Goal: Task Accomplishment & Management: Manage account settings

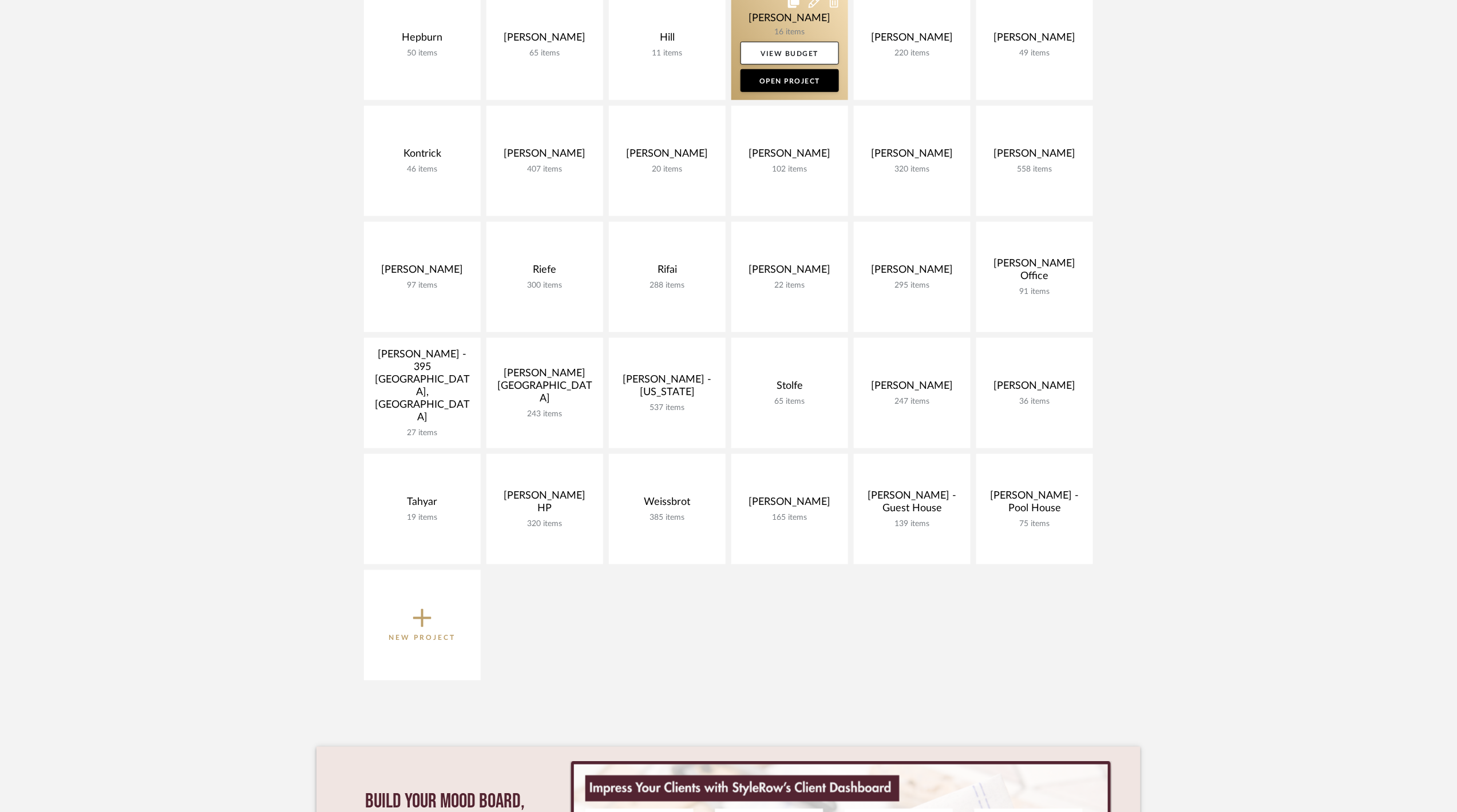
scroll to position [534, 0]
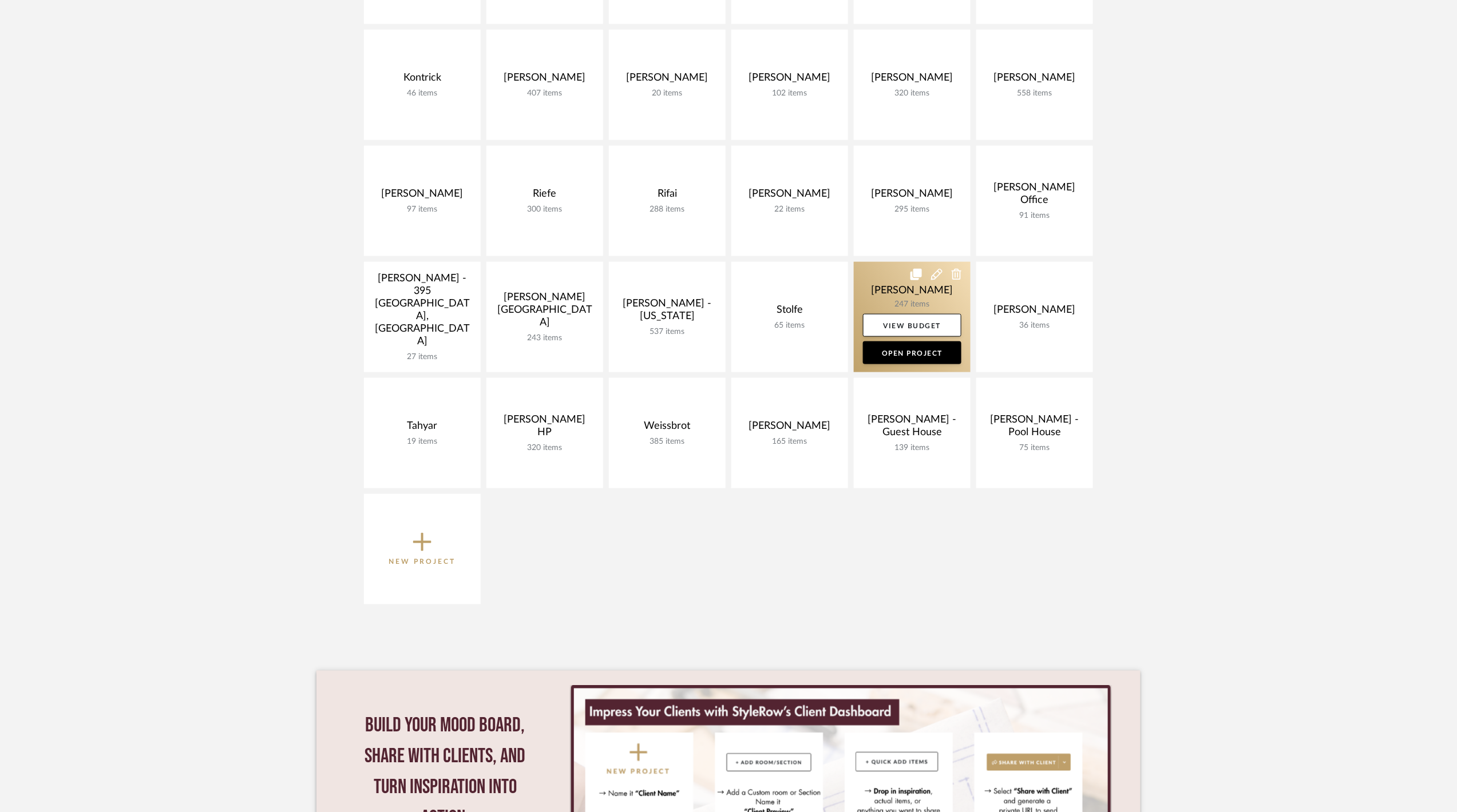
click at [900, 303] on link at bounding box center [912, 317] width 117 height 110
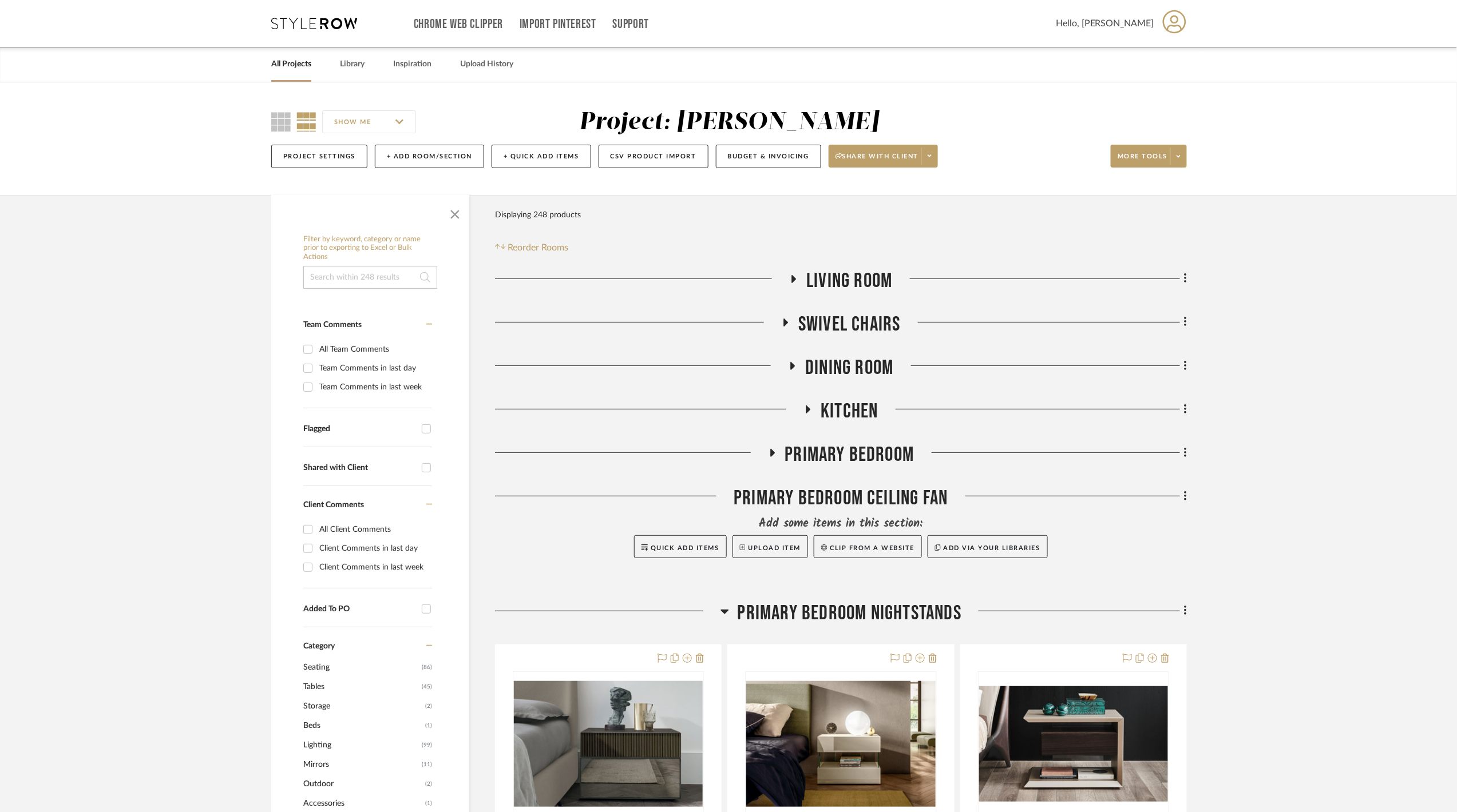
click at [854, 616] on span "Primary Bedroom Nightstands" at bounding box center [850, 613] width 224 height 24
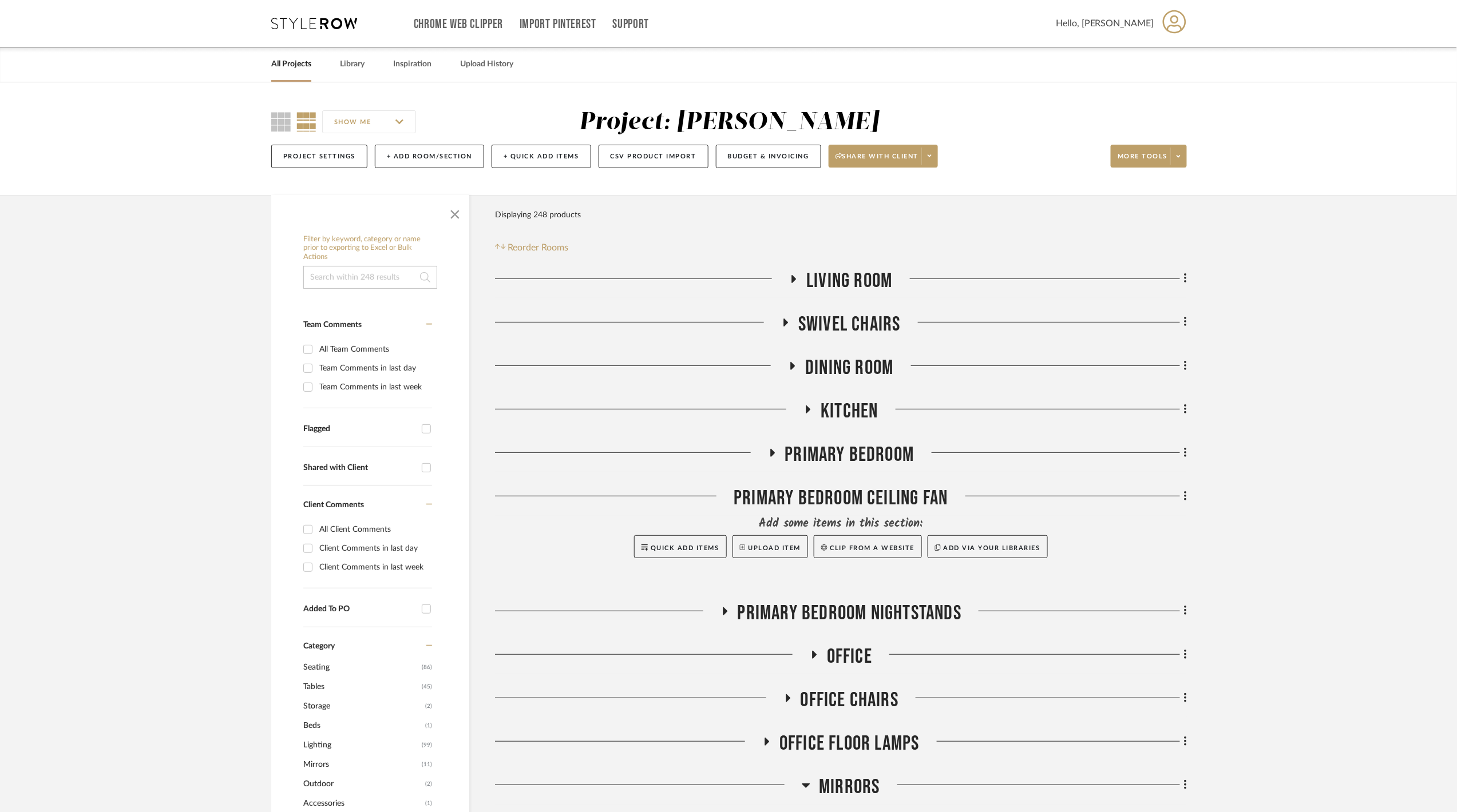
click at [1186, 498] on icon at bounding box center [1185, 496] width 3 height 13
click at [1133, 718] on span "Delete Room" at bounding box center [1124, 722] width 46 height 10
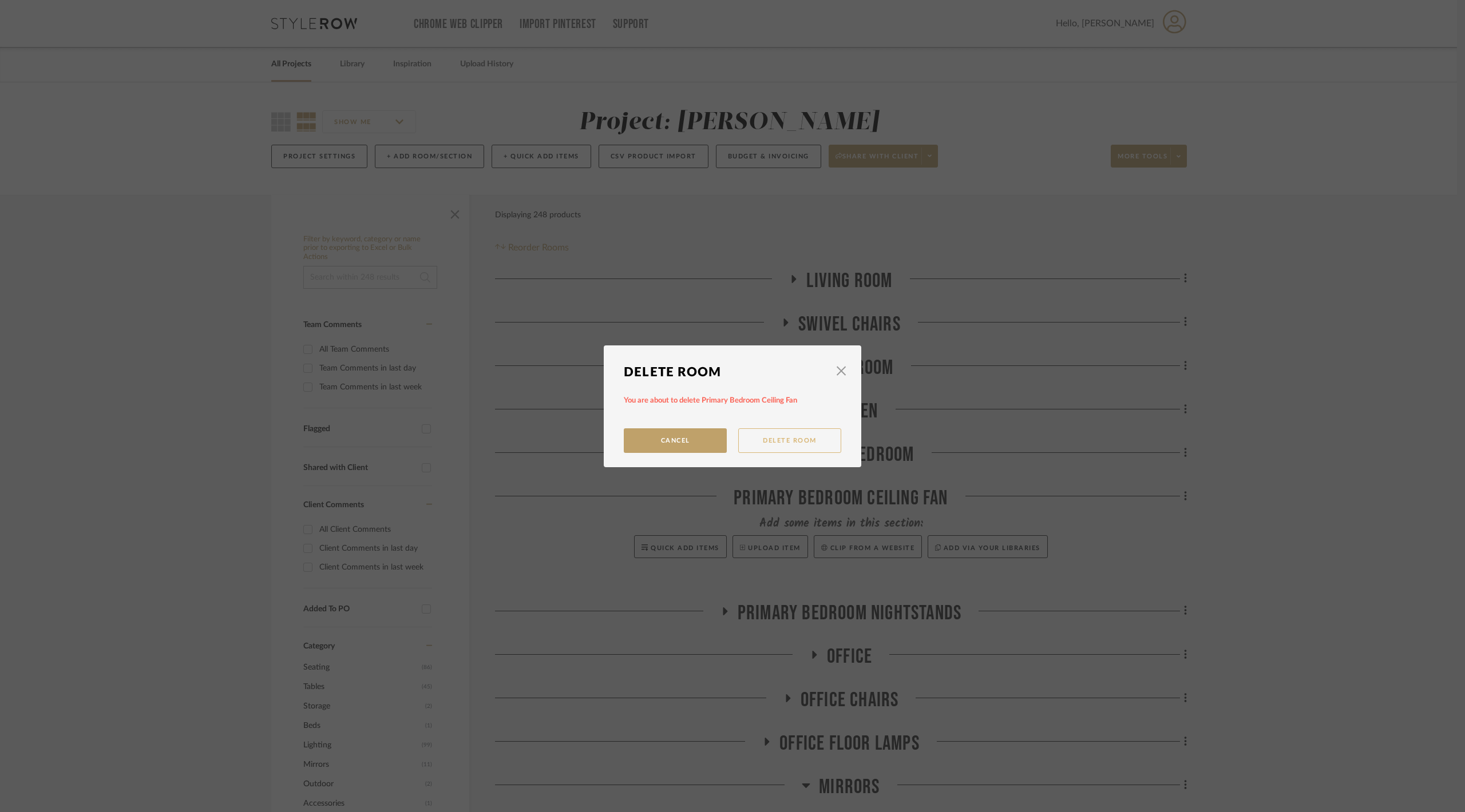
click at [759, 442] on button "Delete Room" at bounding box center [790, 441] width 103 height 24
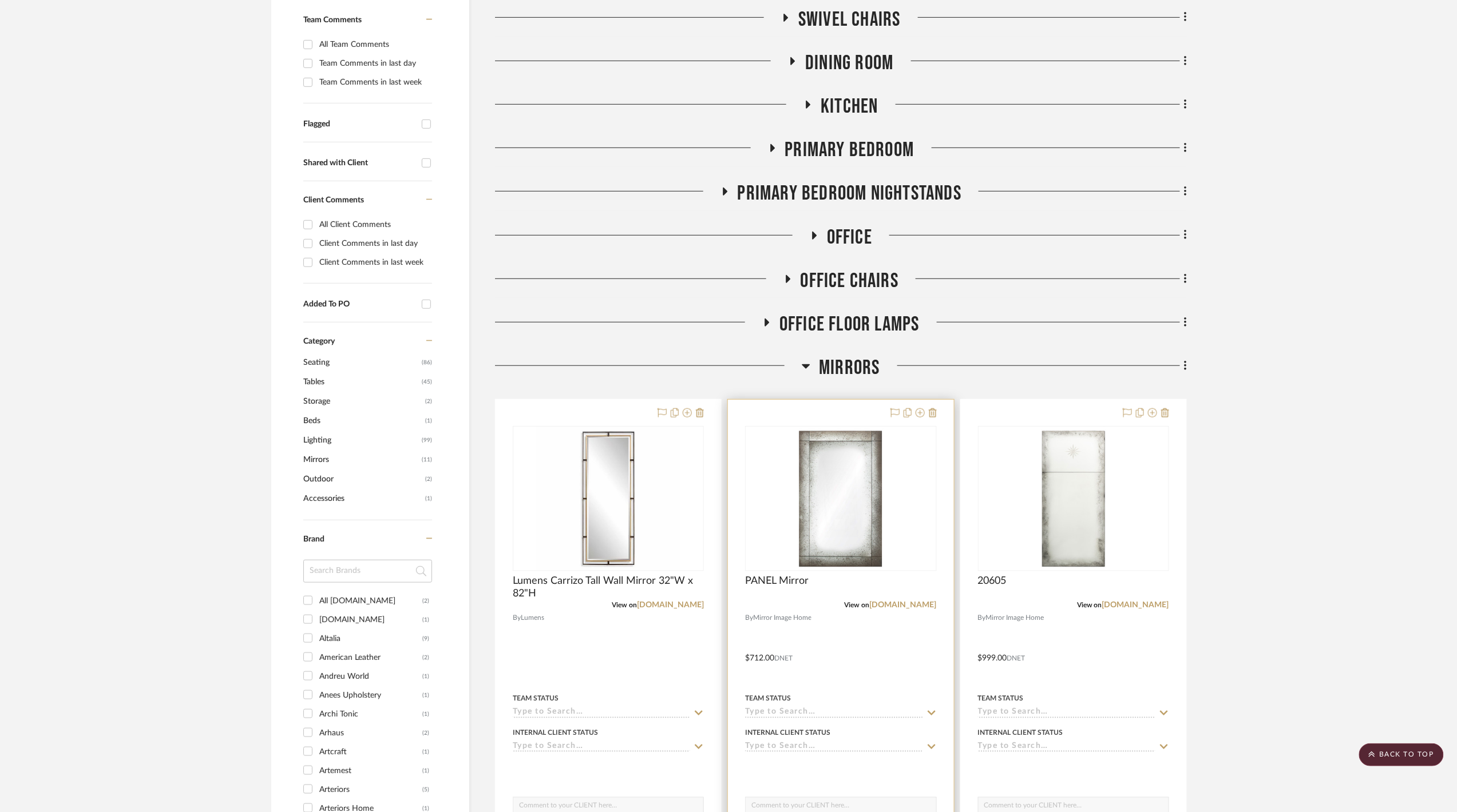
scroll to position [229, 0]
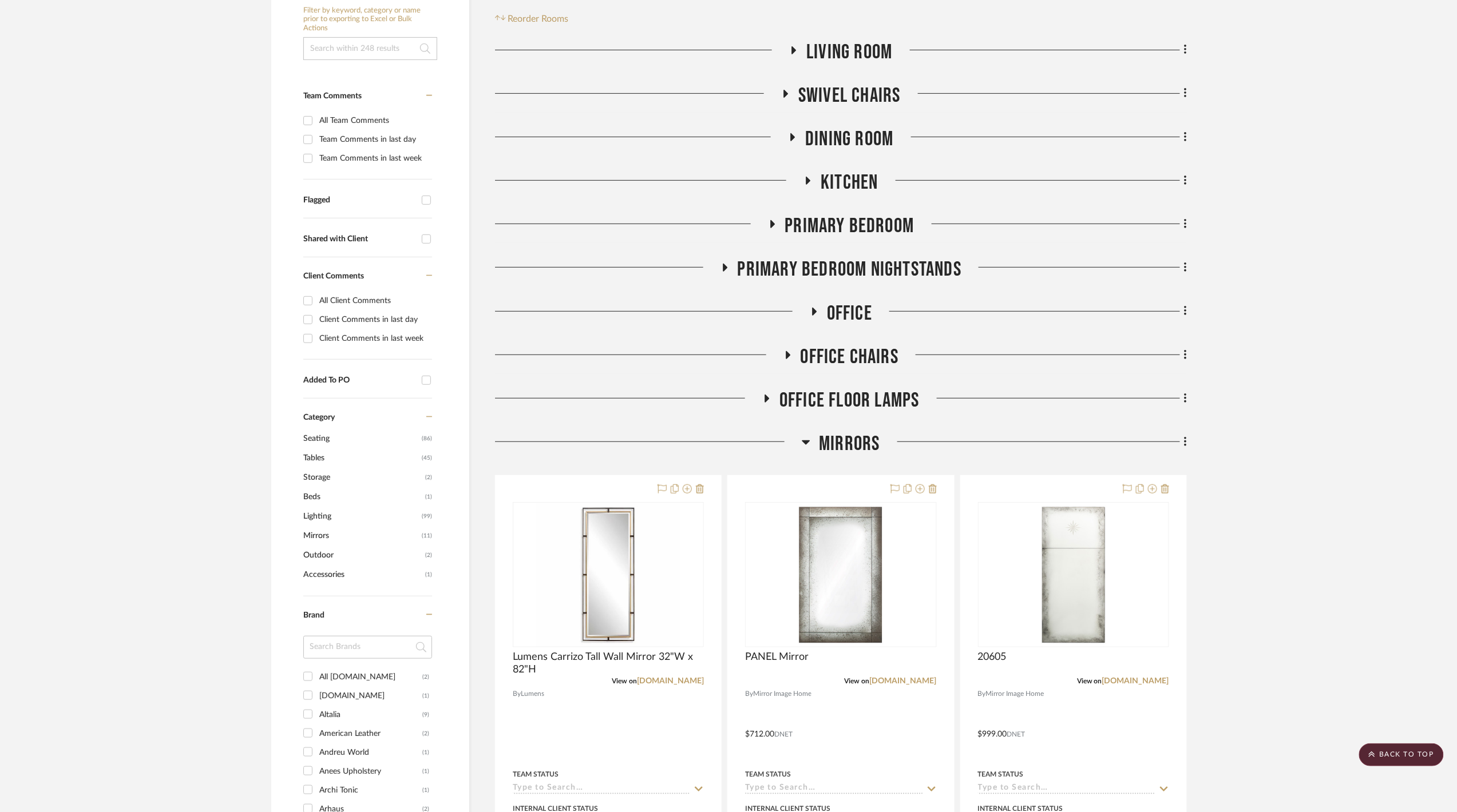
click at [856, 434] on span "Mirrors" at bounding box center [849, 444] width 61 height 24
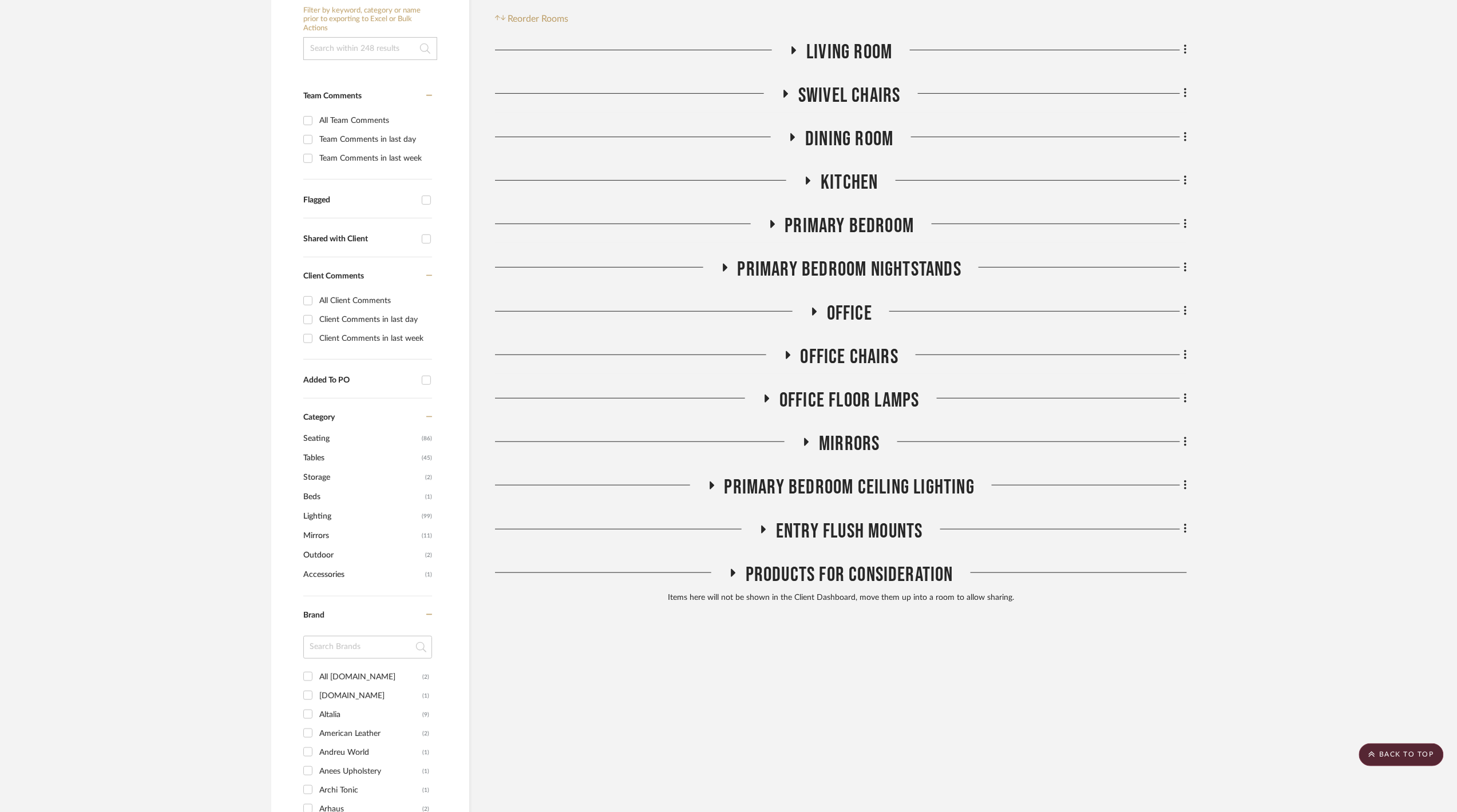
click at [876, 486] on span "Primary Bedroom Ceiling LIghting" at bounding box center [850, 488] width 250 height 24
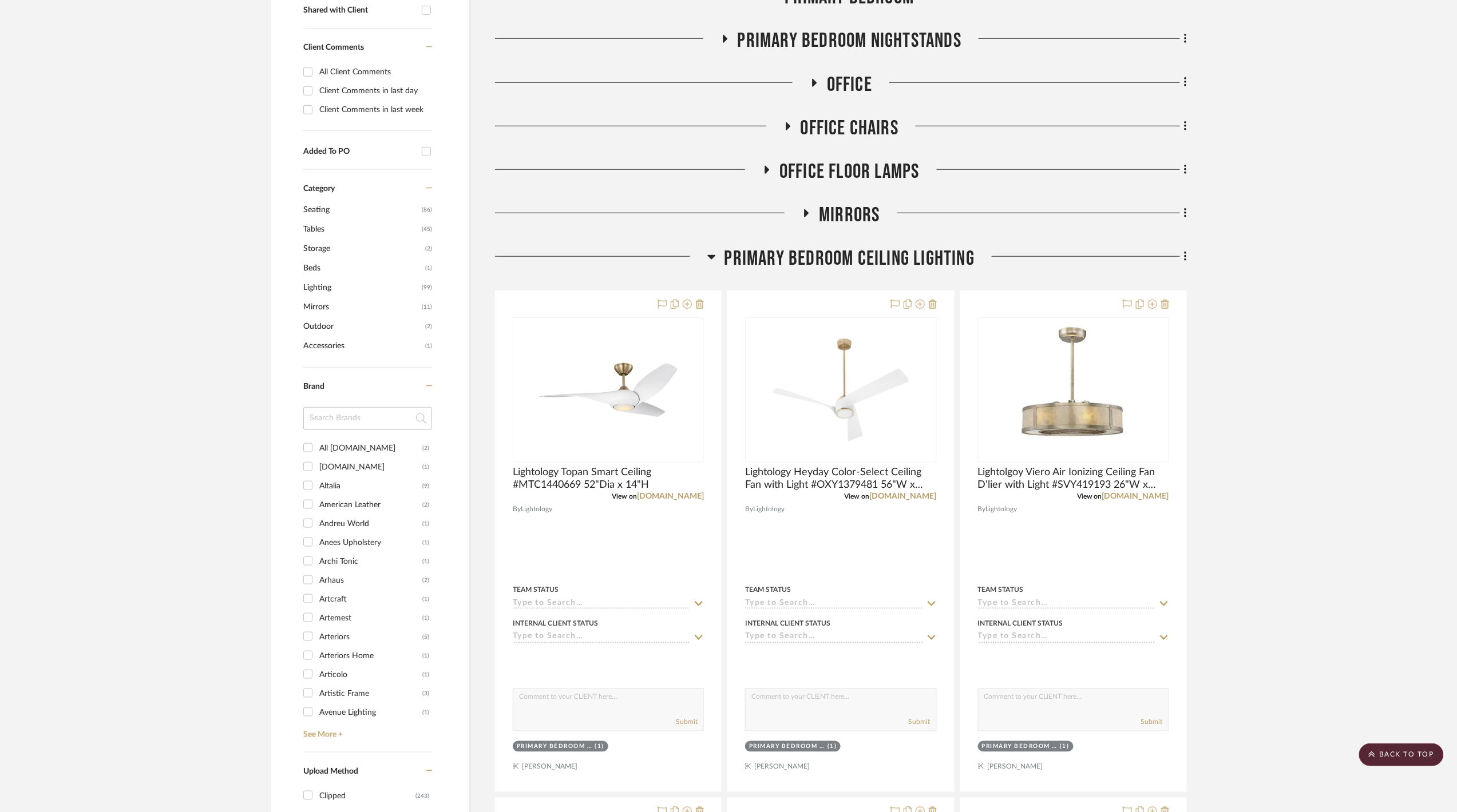
scroll to position [304, 0]
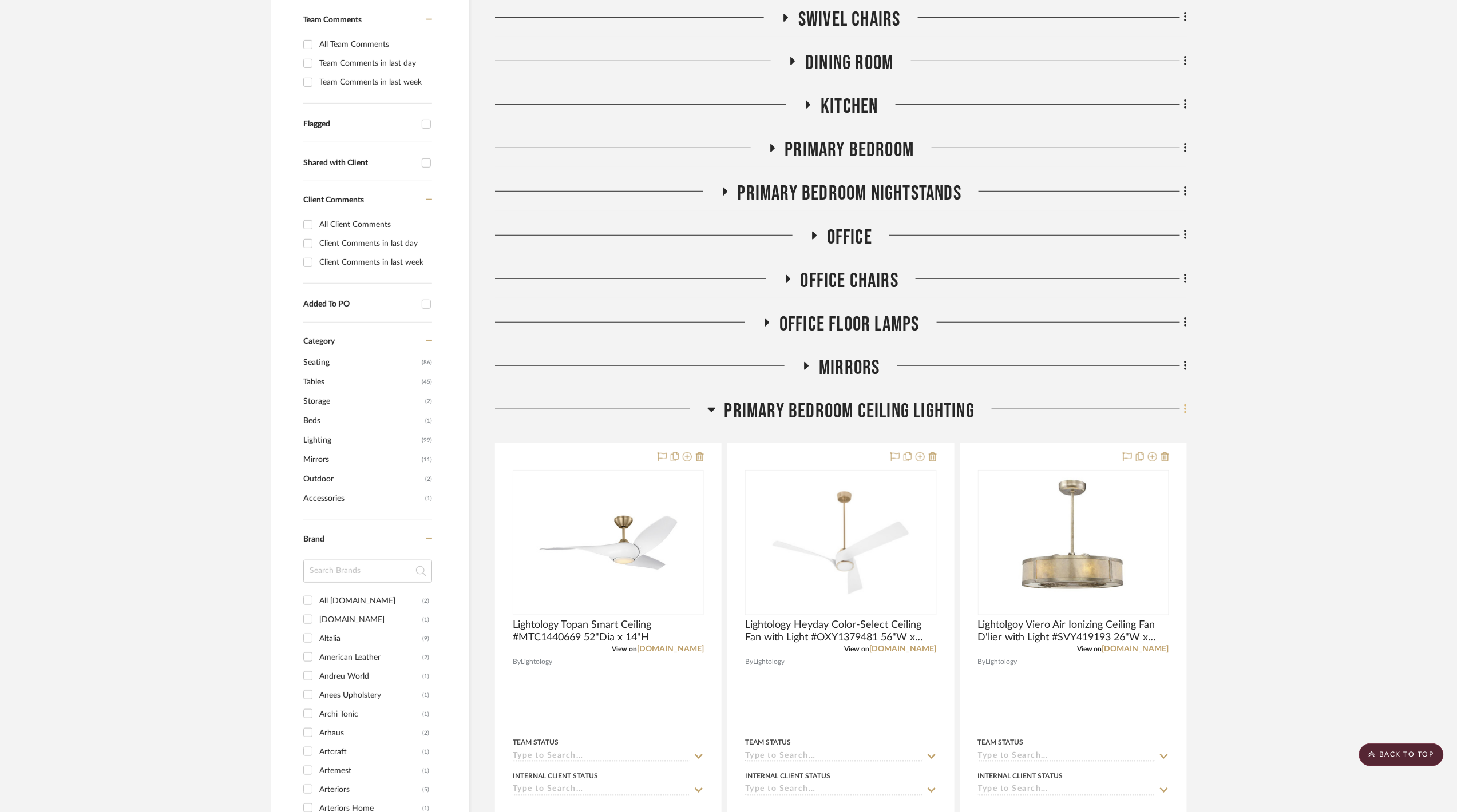
click at [1182, 406] on fa-icon at bounding box center [1184, 410] width 8 height 19
click at [1131, 518] on span "Rename Room" at bounding box center [1126, 521] width 51 height 10
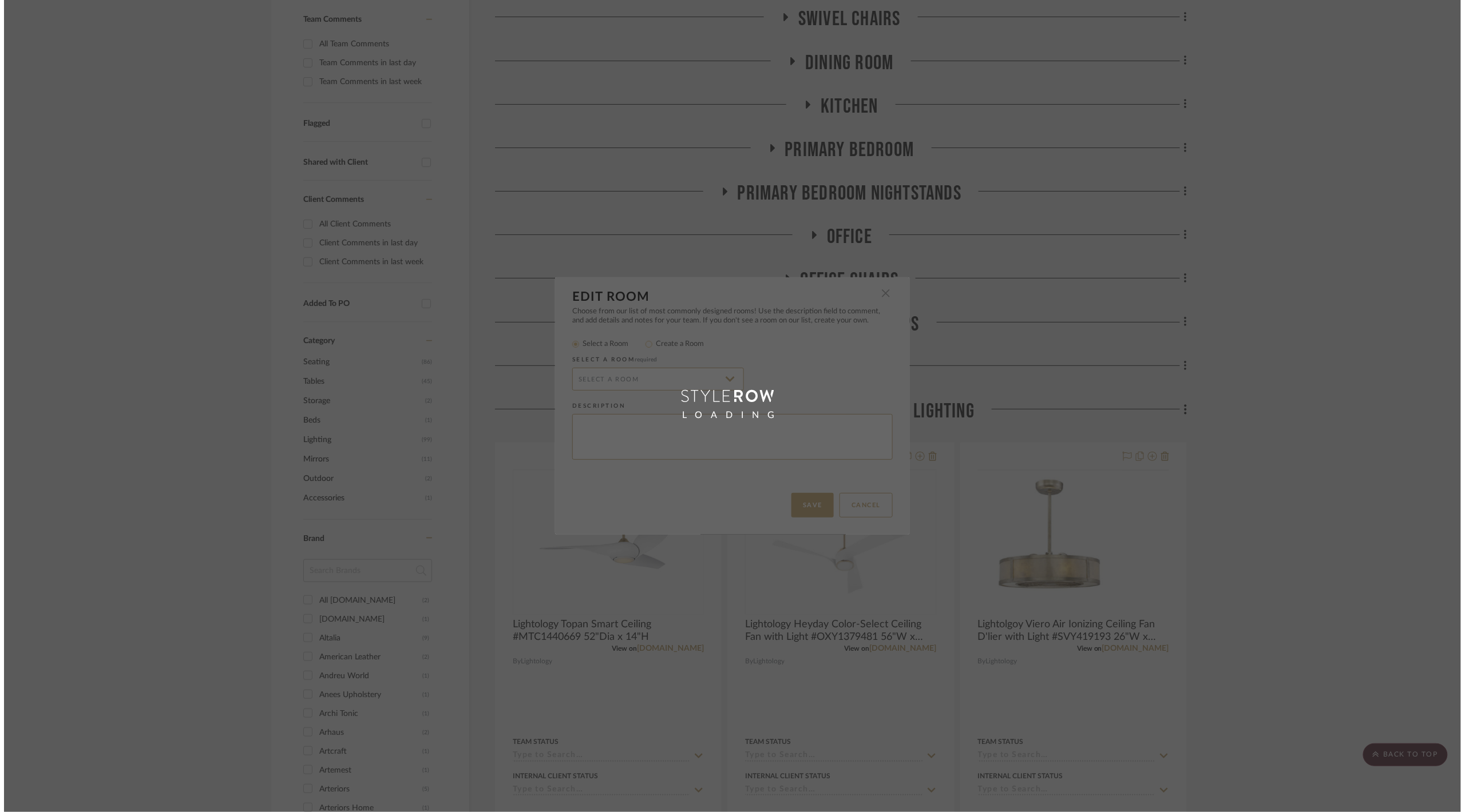
scroll to position [0, 0]
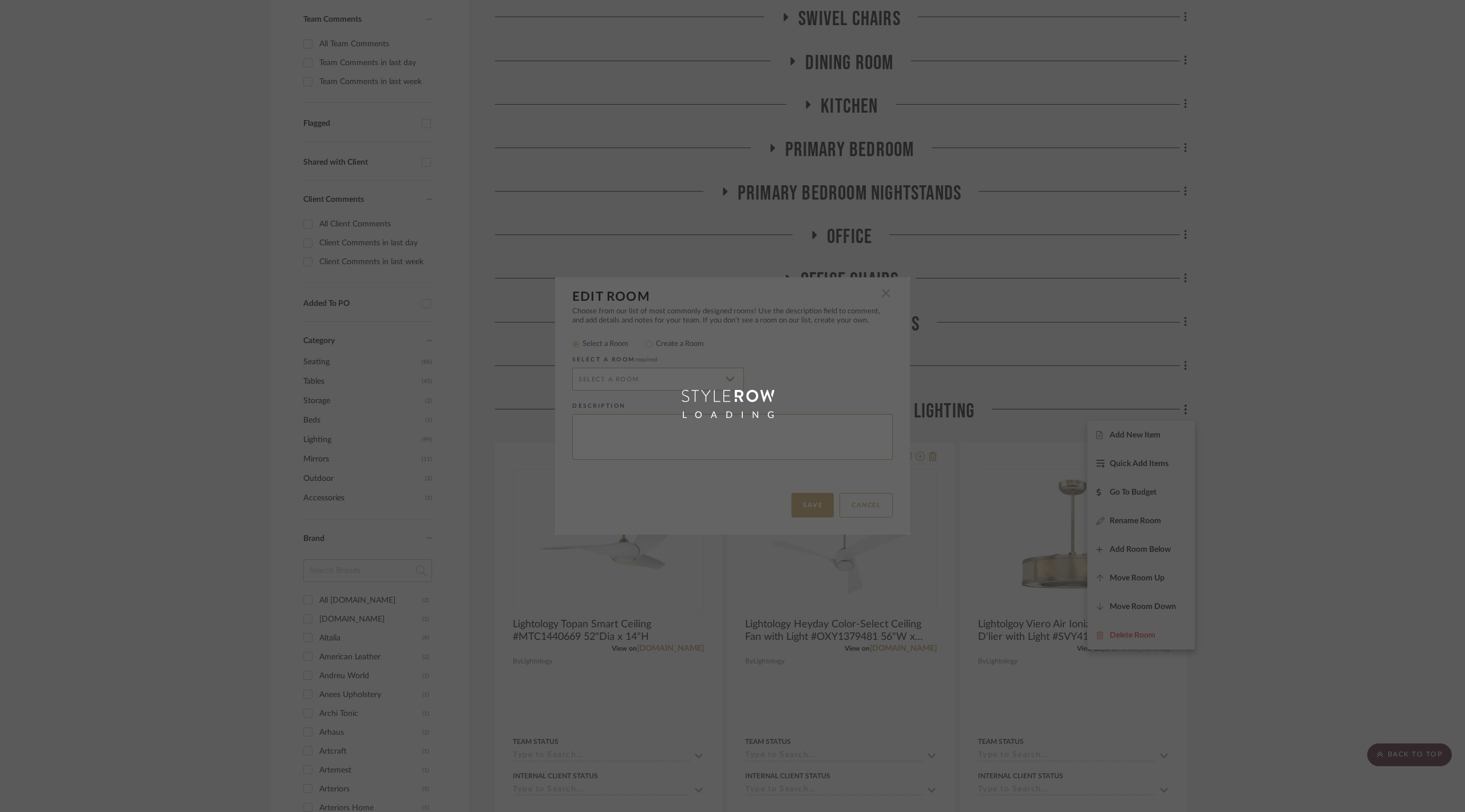
radio input "false"
radio input "true"
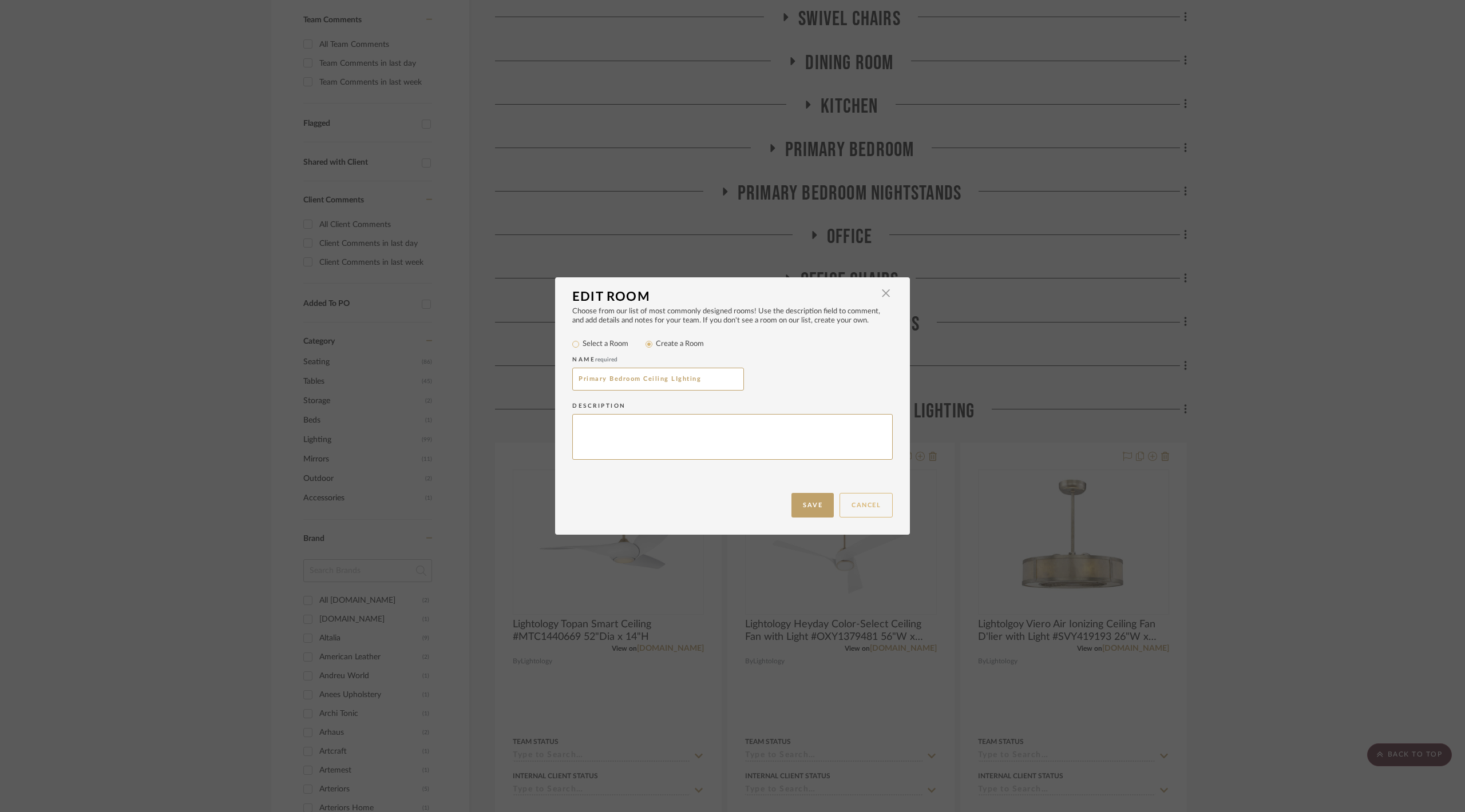
click at [868, 502] on button "Cancel" at bounding box center [865, 505] width 53 height 24
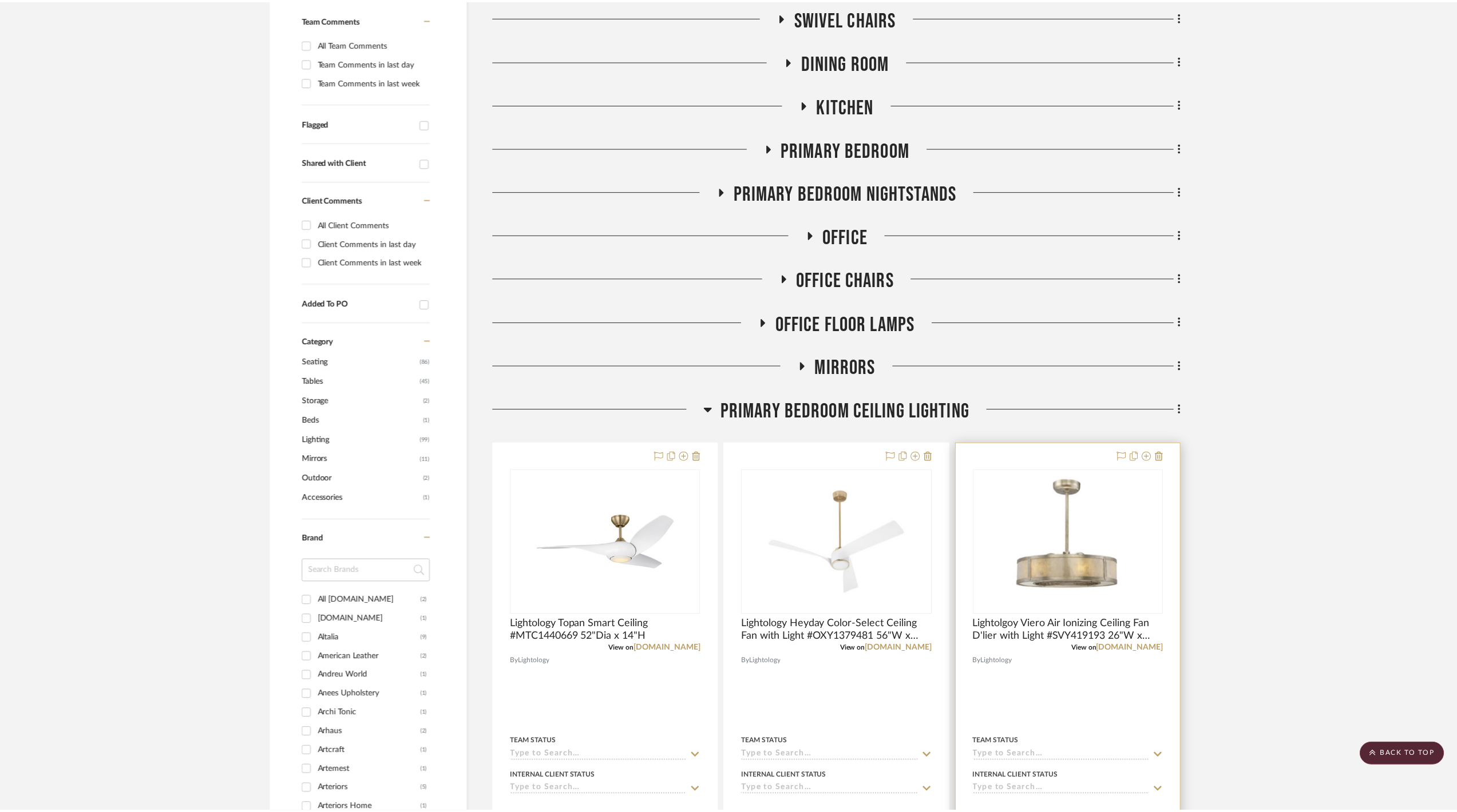
scroll to position [304, 0]
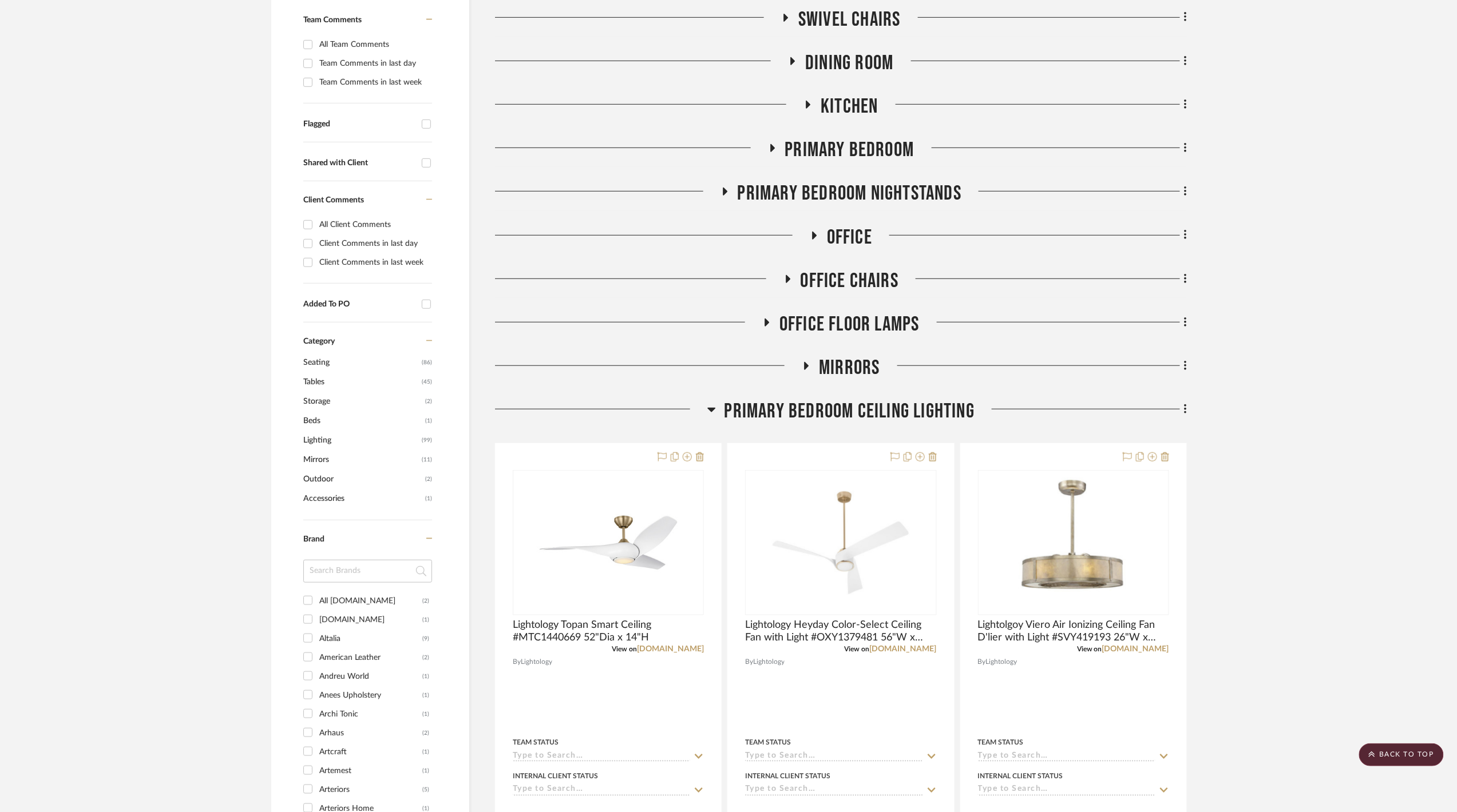
click at [812, 409] on span "Primary Bedroom Ceiling LIghting" at bounding box center [850, 411] width 250 height 24
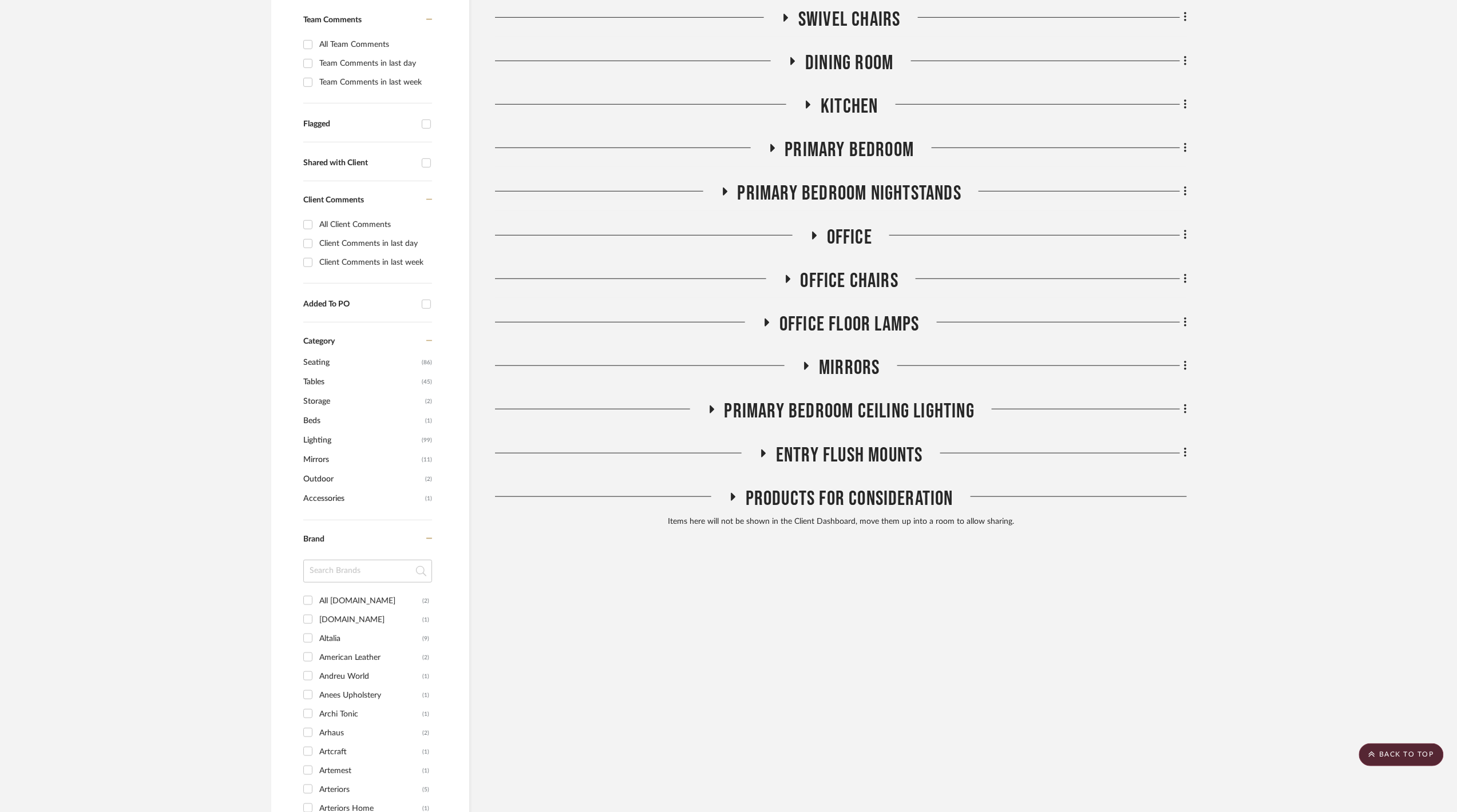
scroll to position [0, 0]
